Goal: Information Seeking & Learning: Find contact information

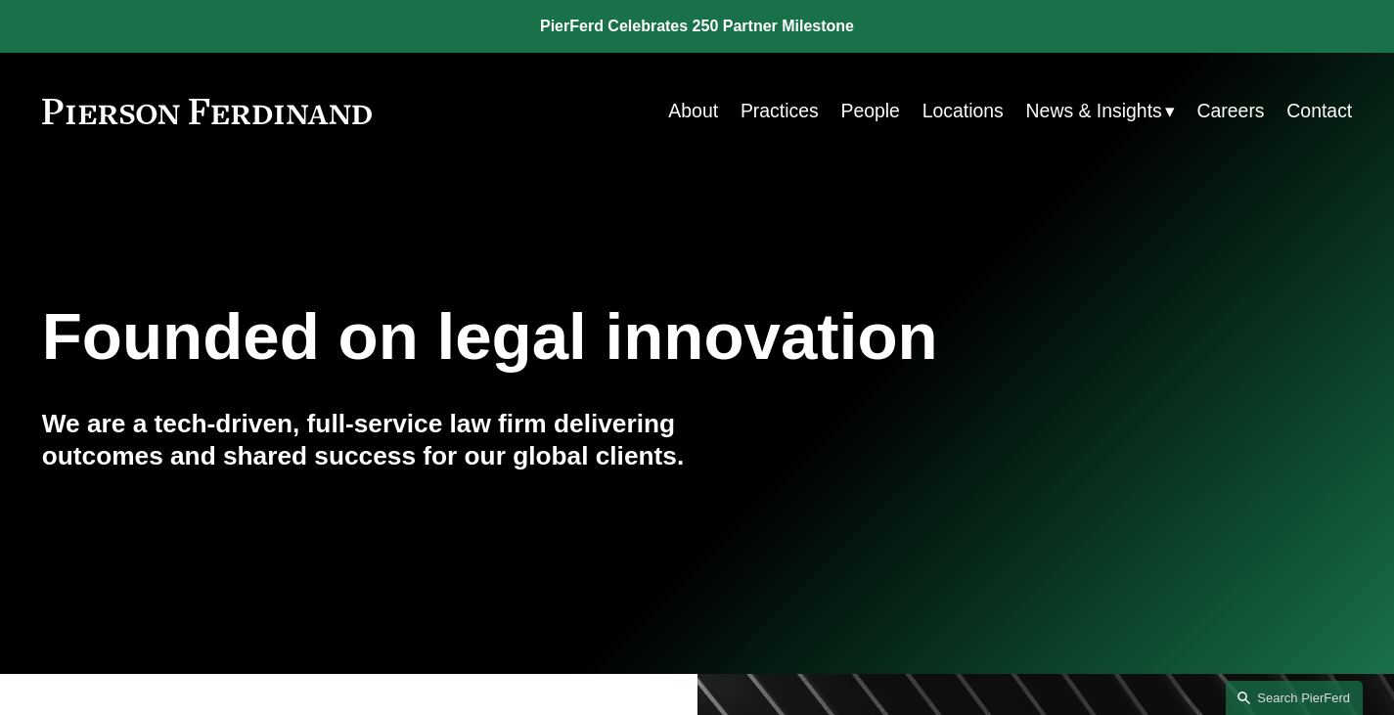
click at [842, 111] on link "People" at bounding box center [869, 111] width 59 height 38
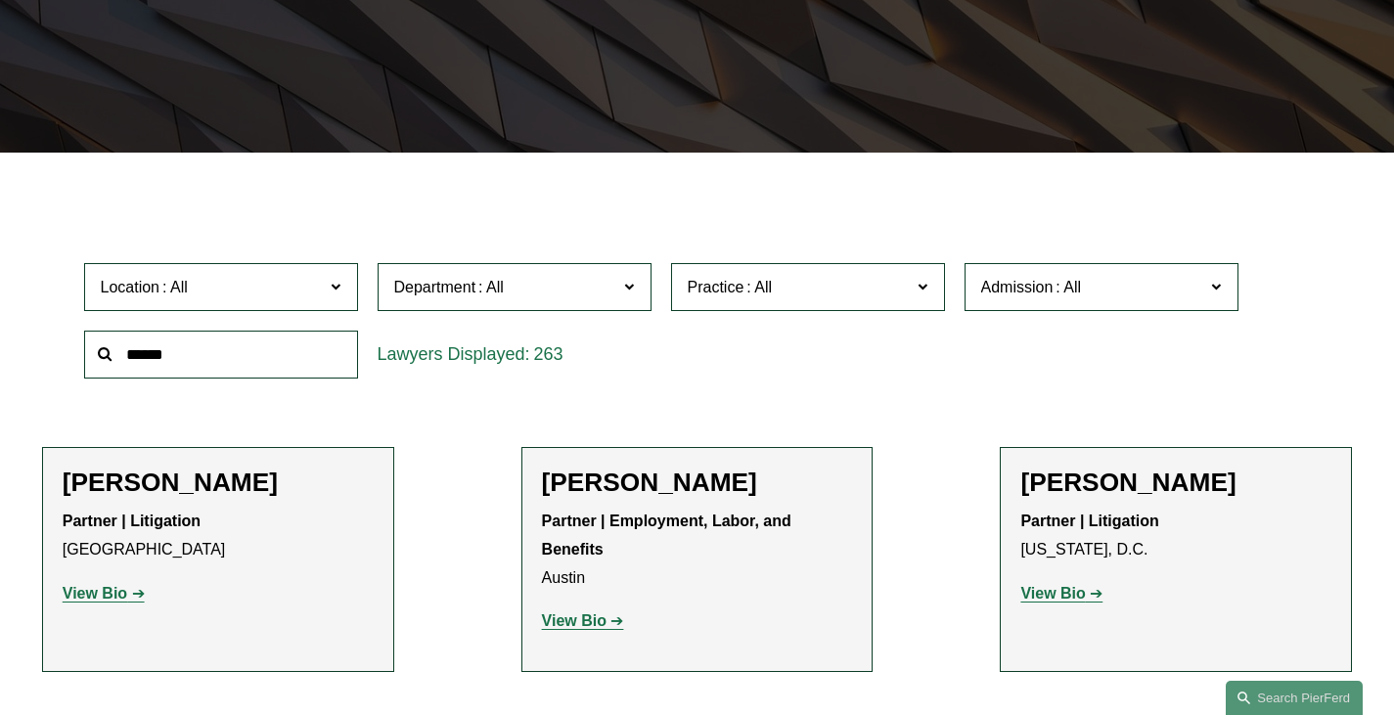
scroll to position [391, 0]
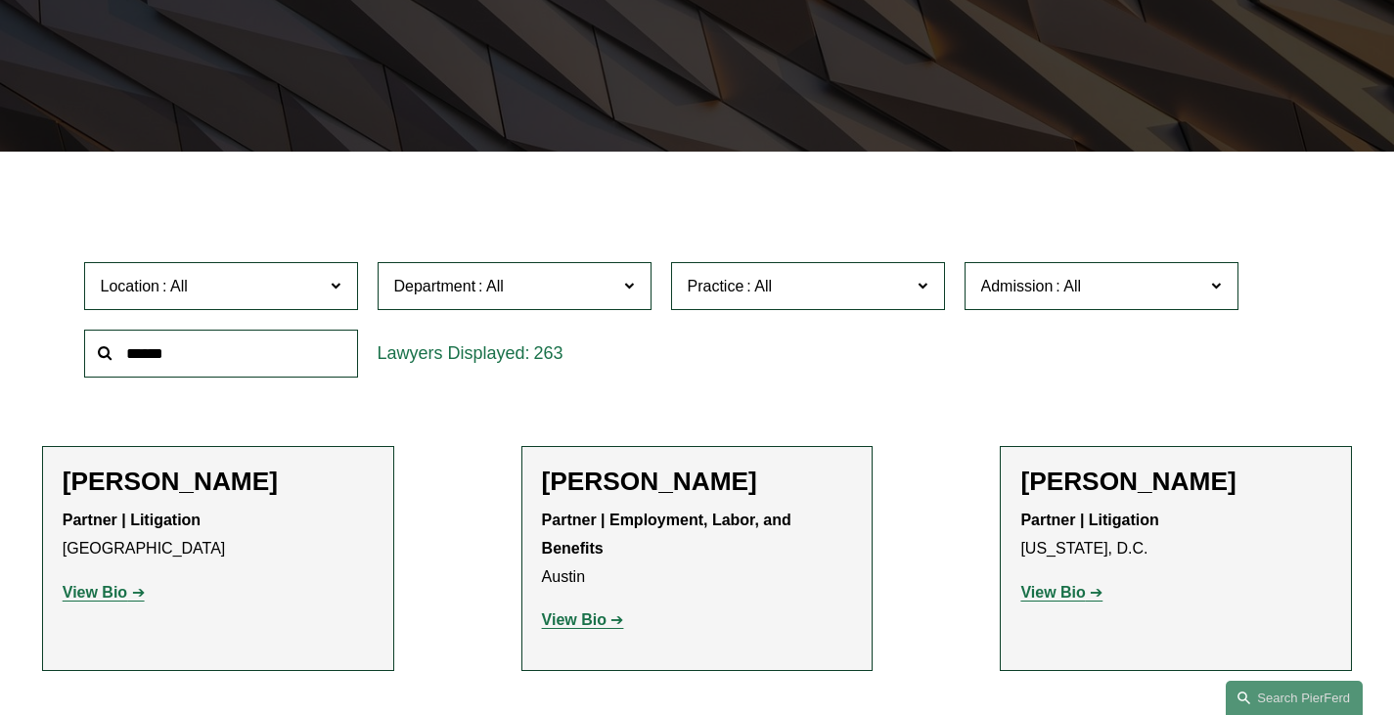
click at [211, 360] on input "text" at bounding box center [221, 354] width 274 height 48
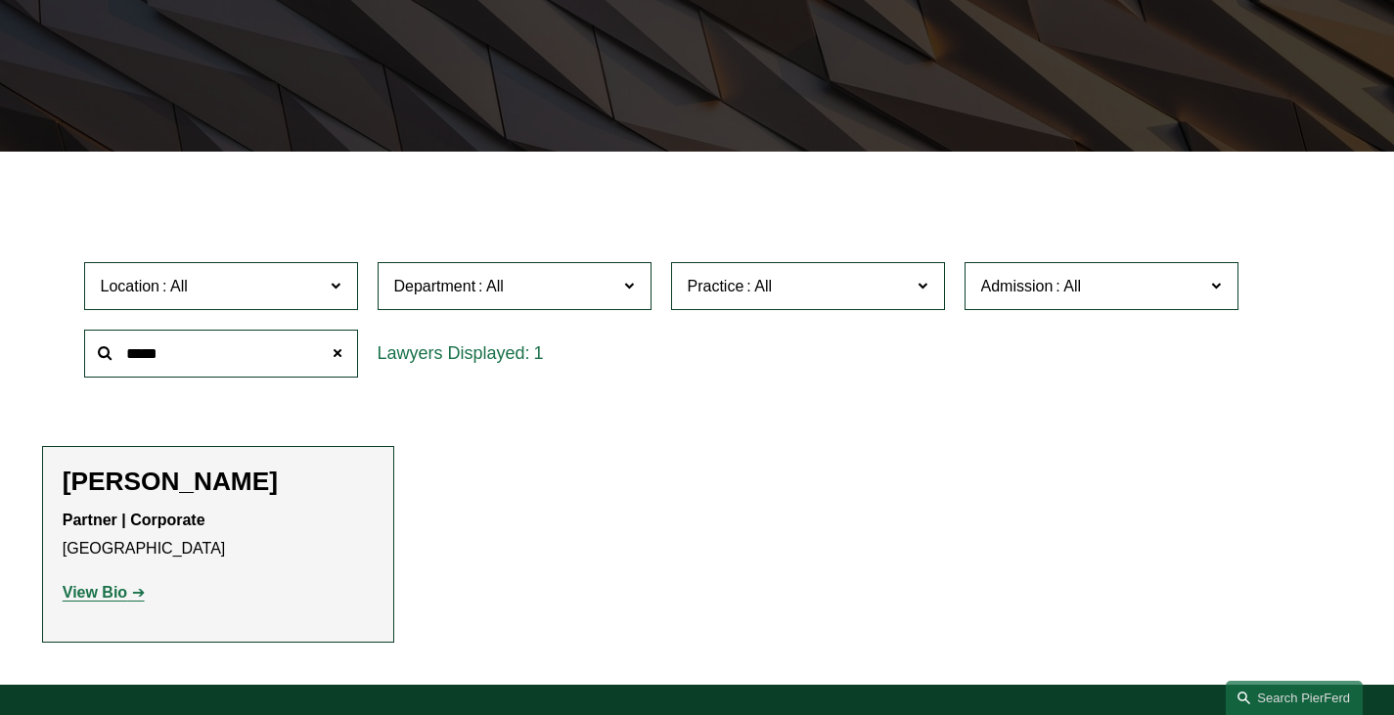
type input "*****"
click at [116, 601] on strong "View Bio" at bounding box center [95, 592] width 65 height 17
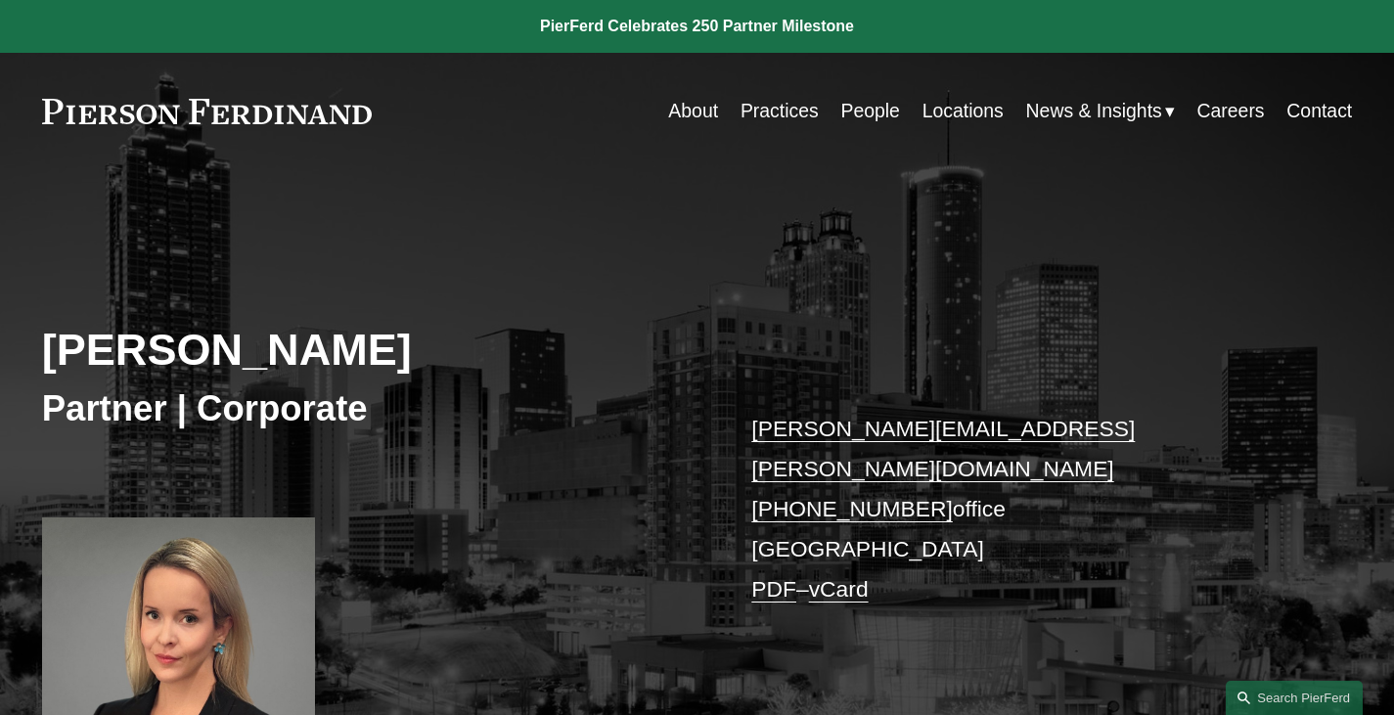
click at [858, 110] on link "People" at bounding box center [869, 111] width 59 height 38
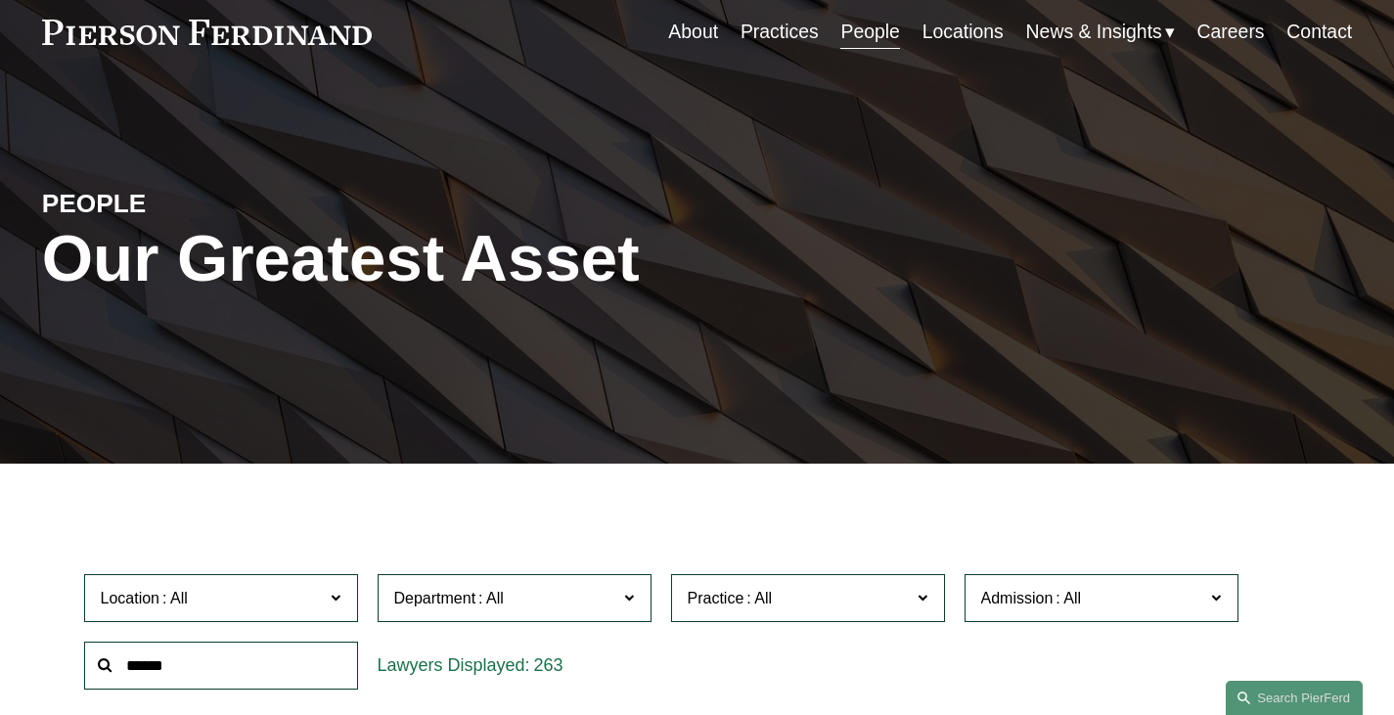
scroll to position [196, 0]
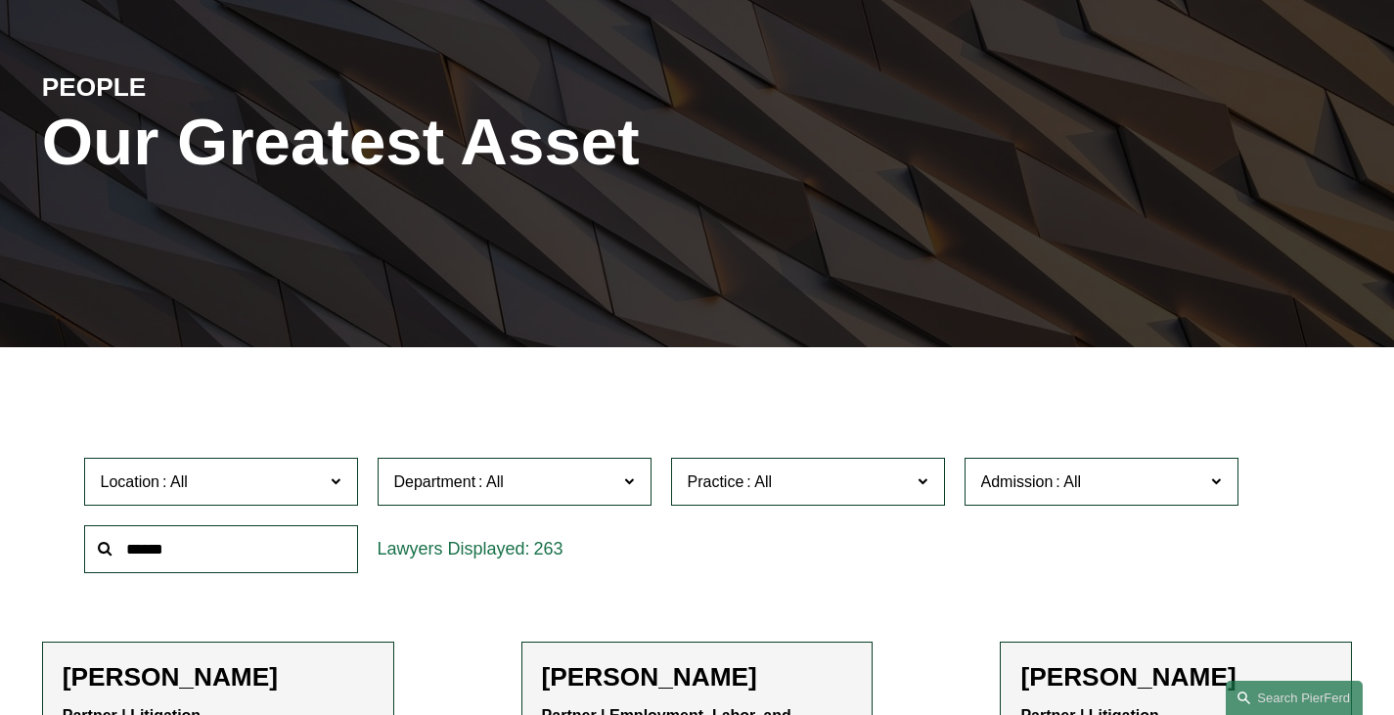
click at [209, 563] on input "text" at bounding box center [221, 549] width 274 height 48
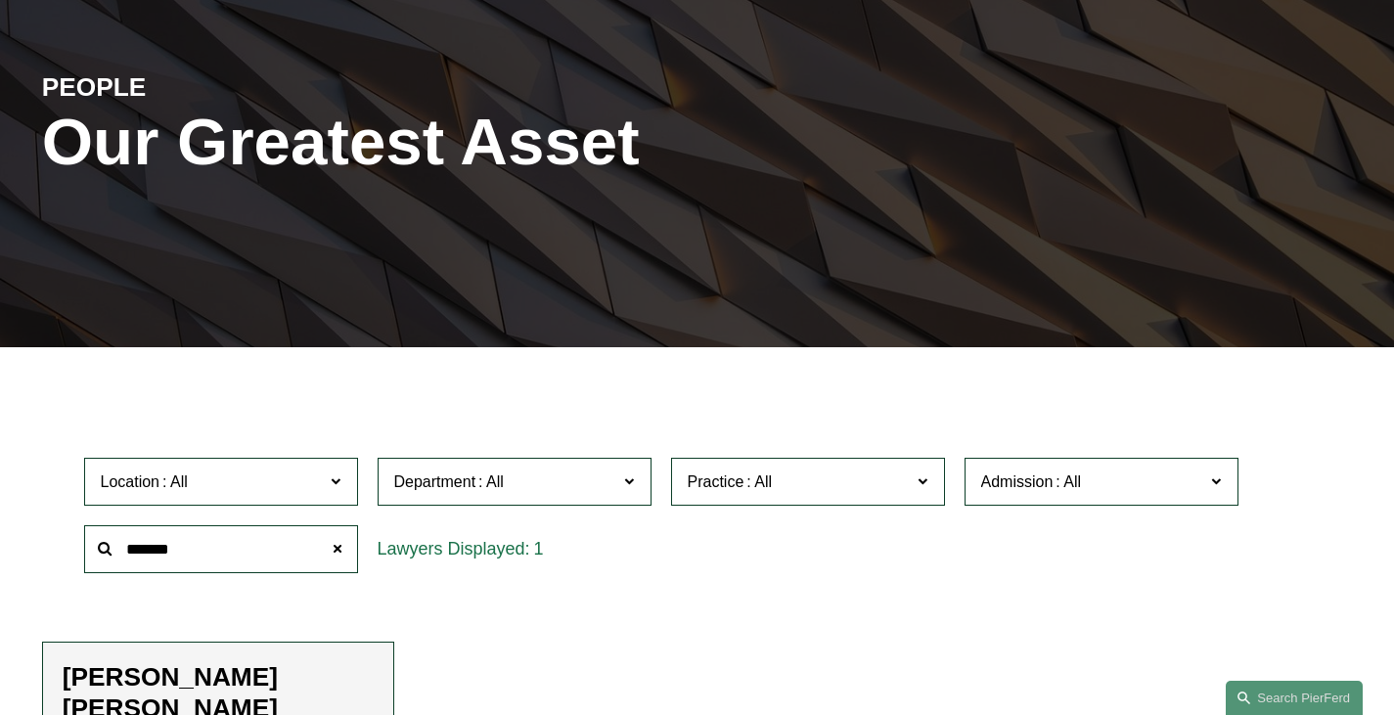
scroll to position [489, 0]
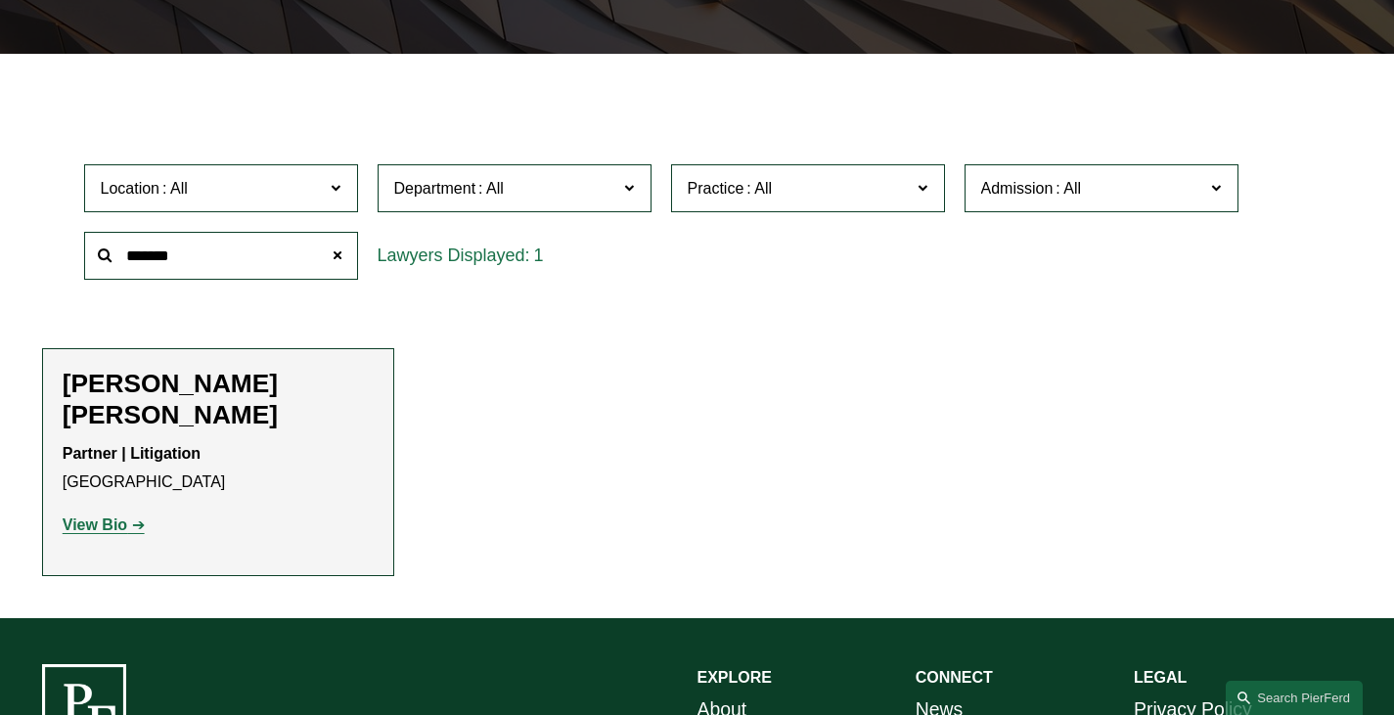
type input "*******"
click at [93, 516] on strong "View Bio" at bounding box center [95, 524] width 65 height 17
